Goal: Navigation & Orientation: Find specific page/section

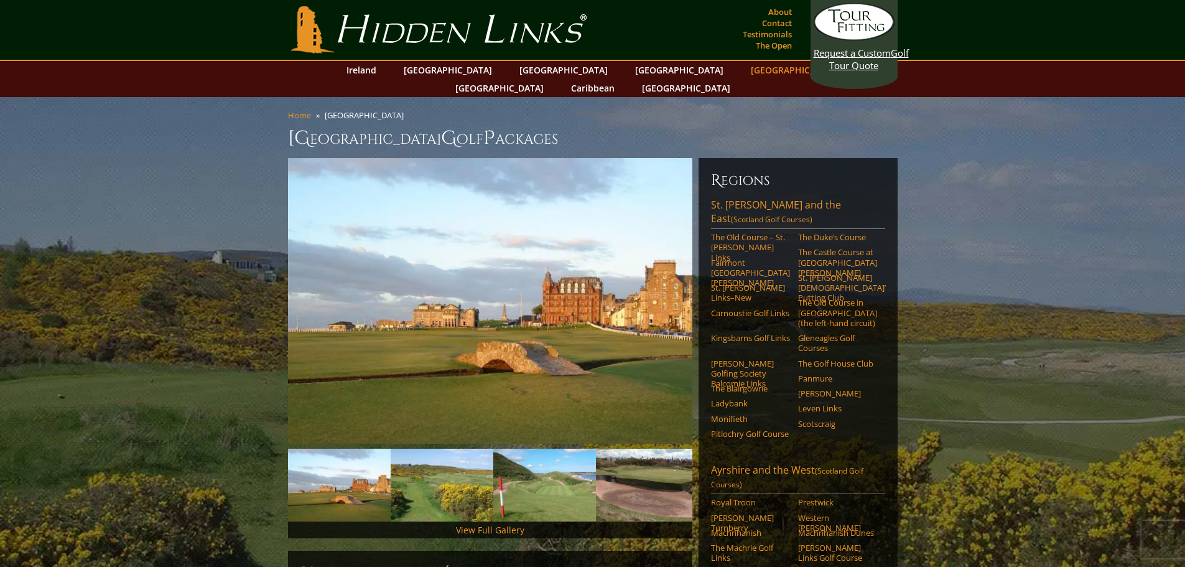
click at [745, 70] on link "[GEOGRAPHIC_DATA]" at bounding box center [795, 70] width 101 height 18
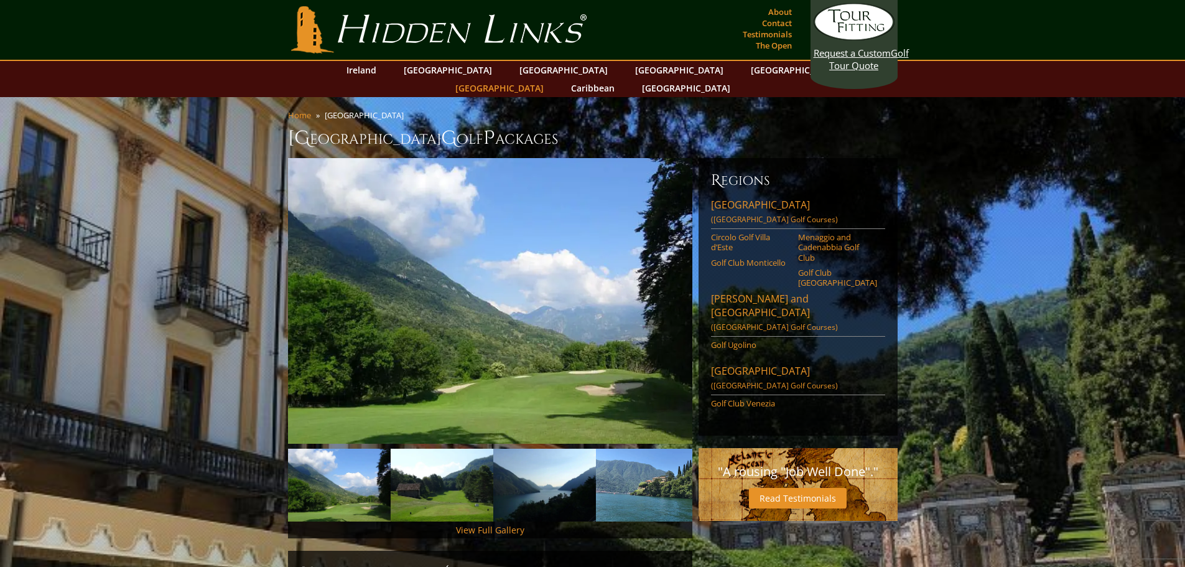
click at [550, 79] on link "[GEOGRAPHIC_DATA]" at bounding box center [499, 88] width 101 height 18
